Goal: Navigation & Orientation: Find specific page/section

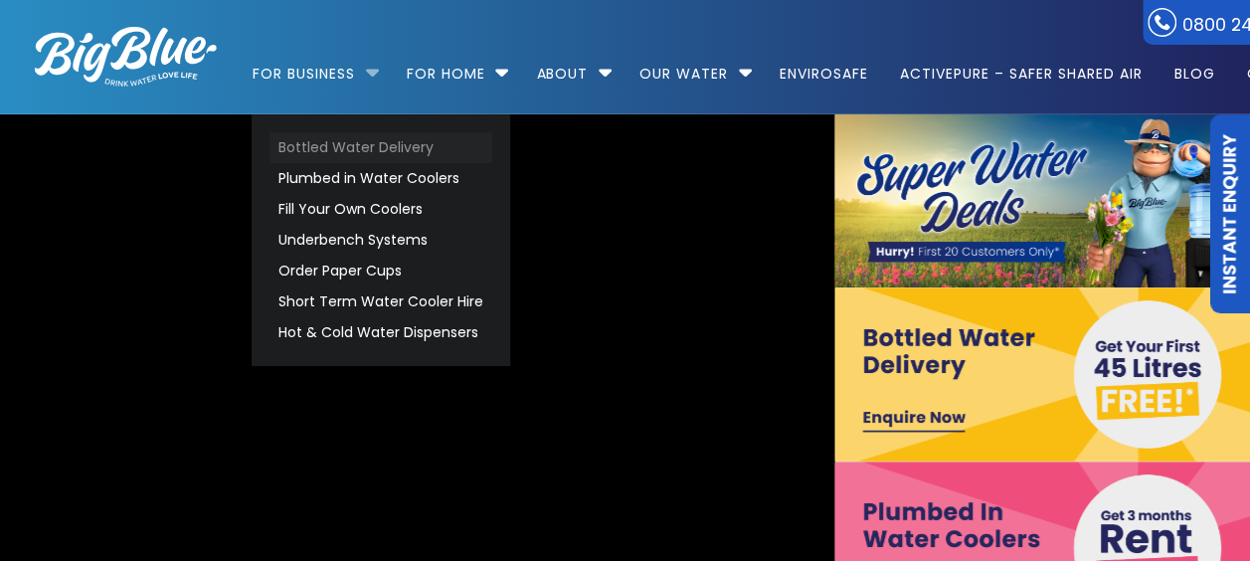
click at [298, 153] on link "Bottled Water Delivery" at bounding box center [380, 147] width 223 height 31
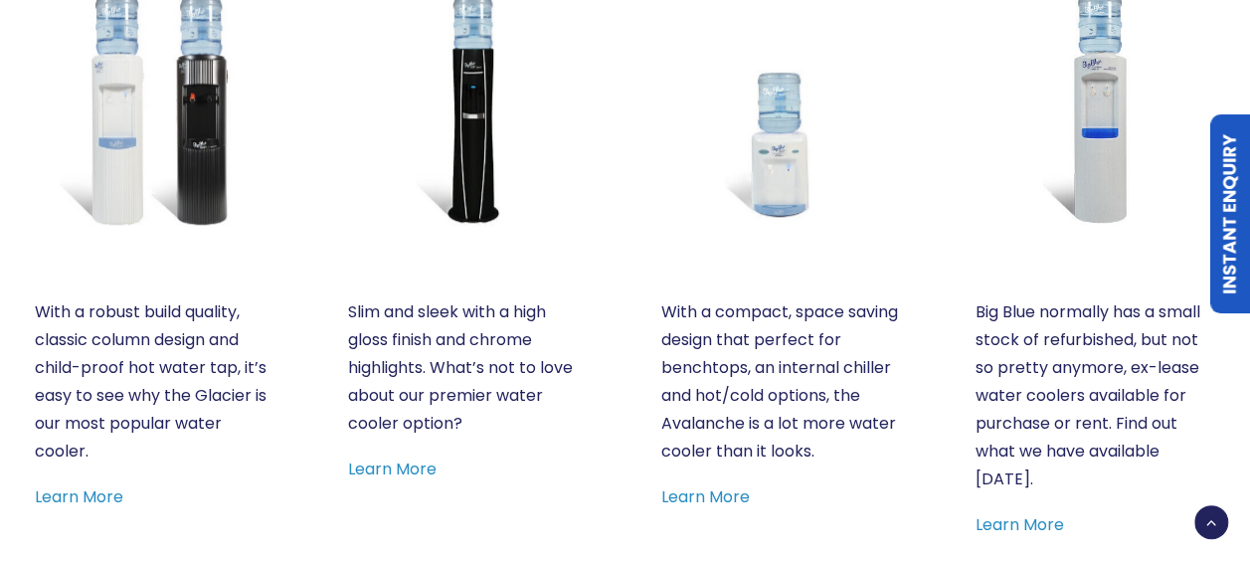
scroll to position [1094, 0]
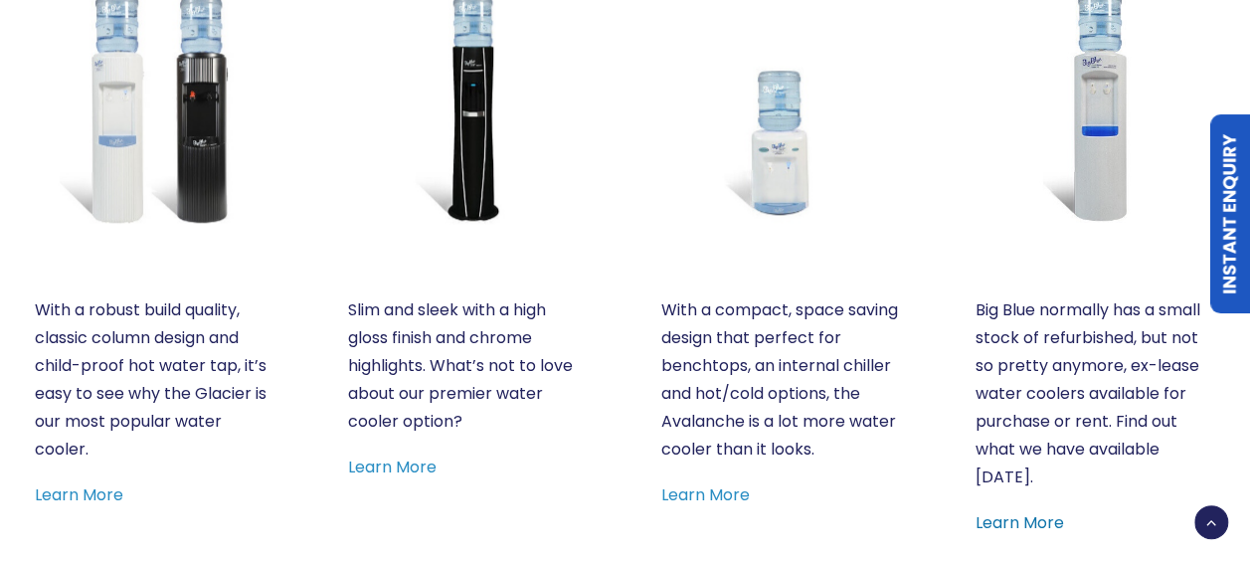
click at [1042, 520] on link "Learn More" at bounding box center [1018, 522] width 88 height 23
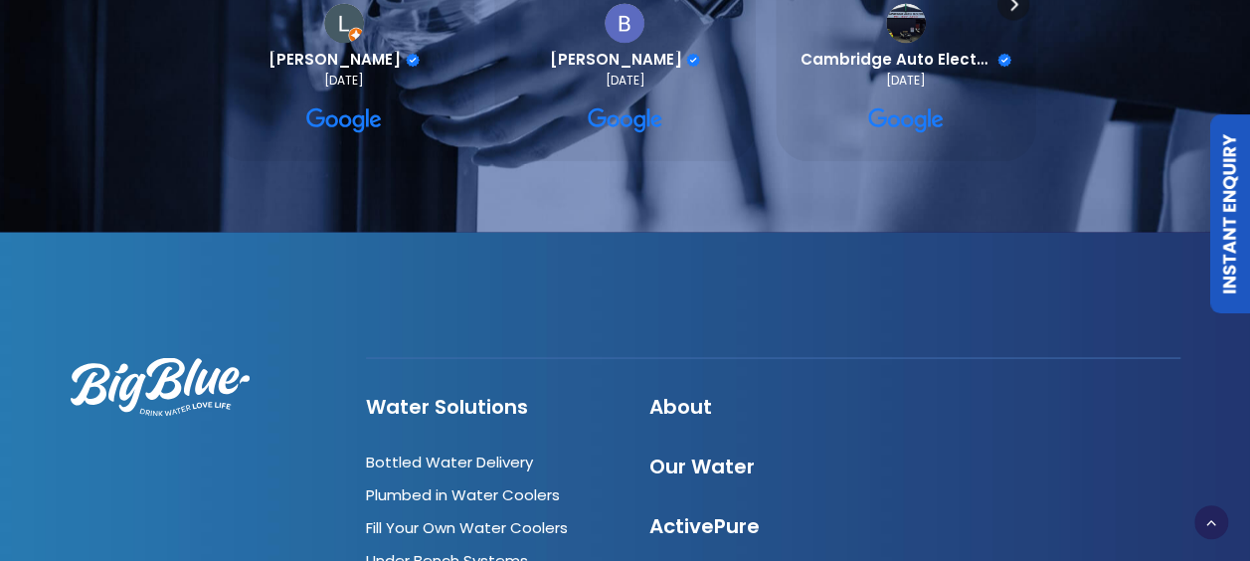
scroll to position [1889, 0]
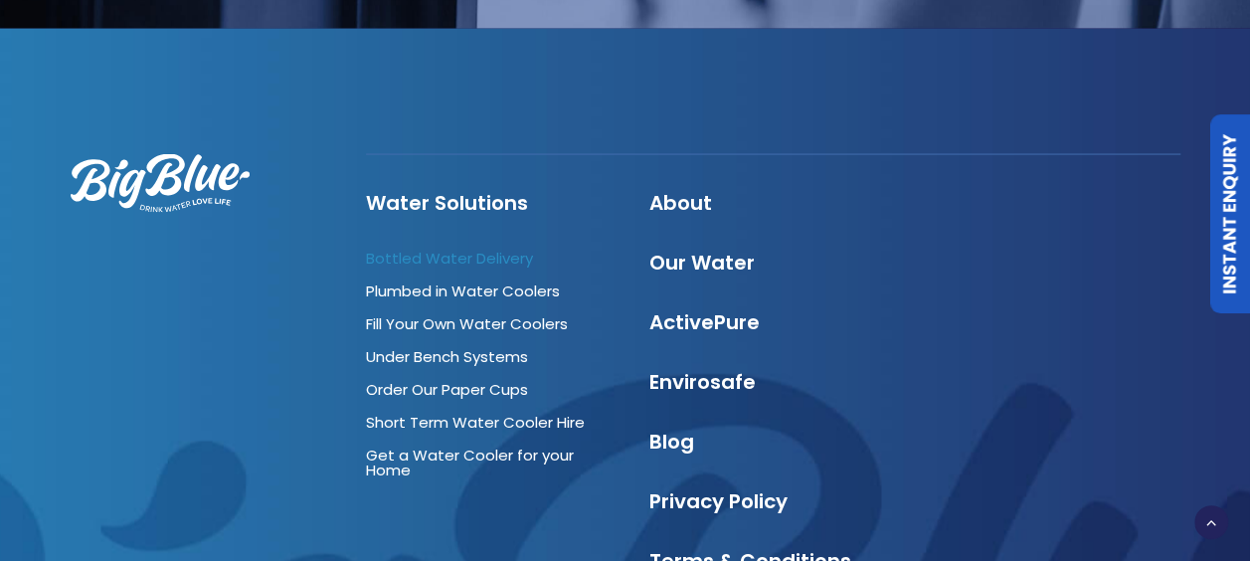
click at [513, 262] on link "Bottled Water Delivery" at bounding box center [449, 258] width 167 height 21
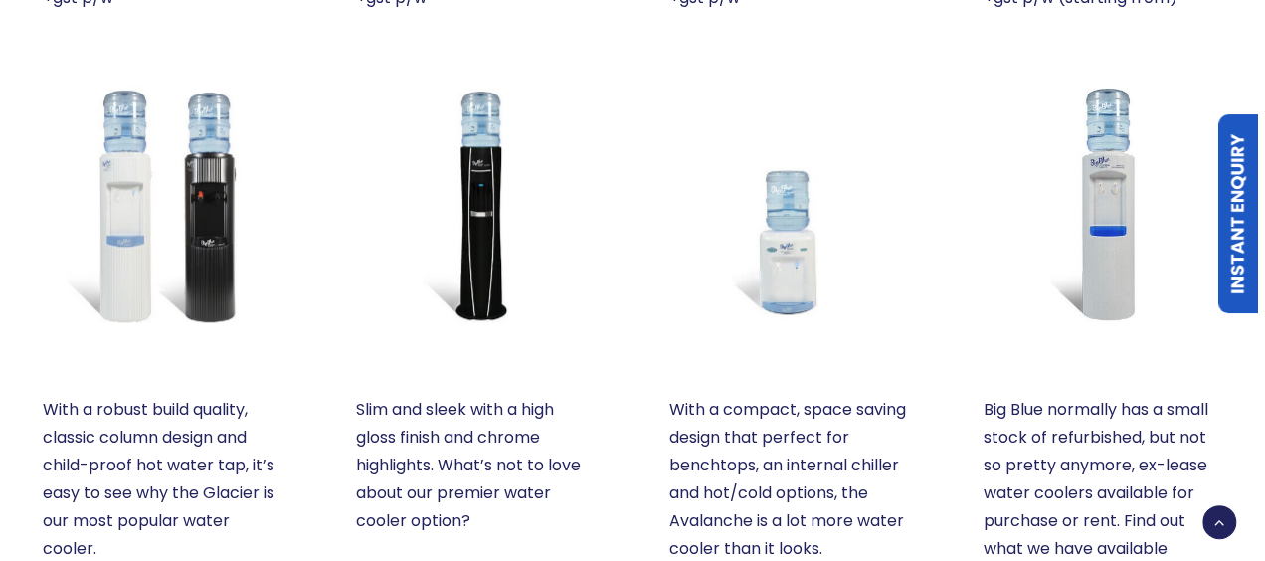
scroll to position [1491, 0]
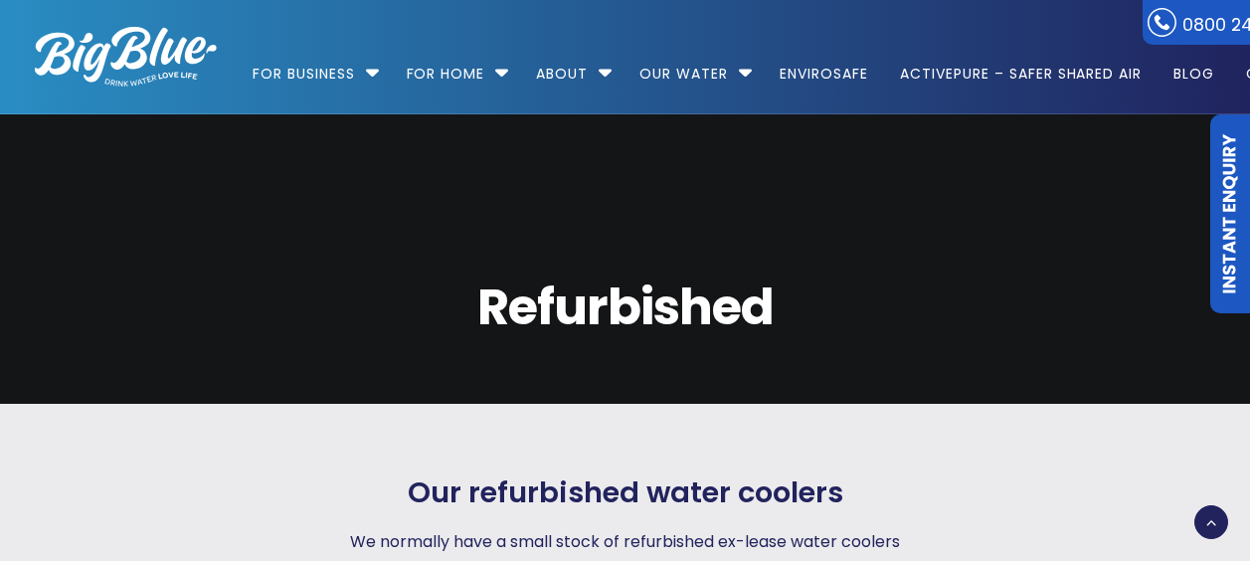
scroll to position [2160, 0]
